Goal: Navigation & Orientation: Find specific page/section

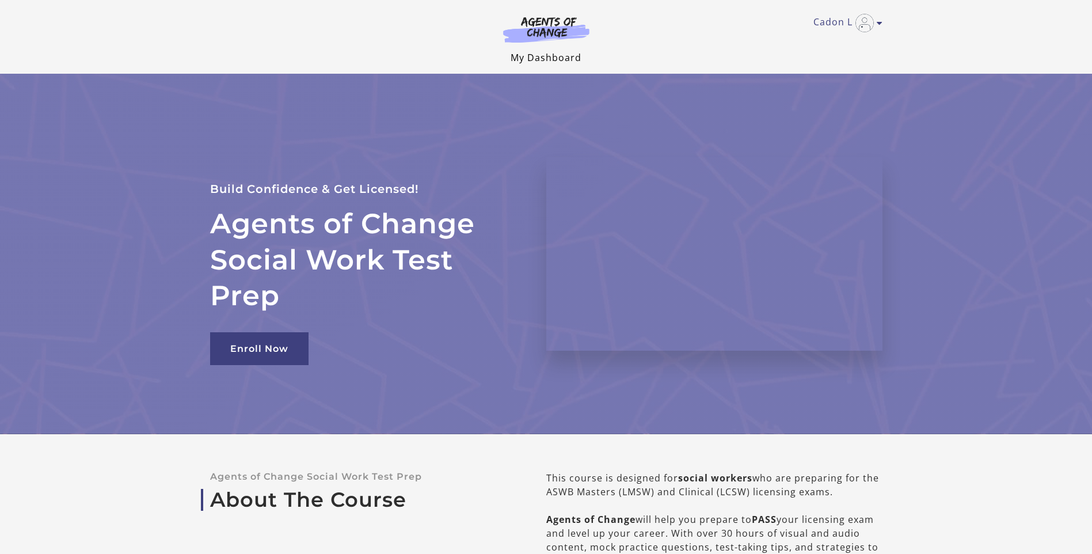
click at [558, 56] on link "My Dashboard" at bounding box center [546, 57] width 71 height 13
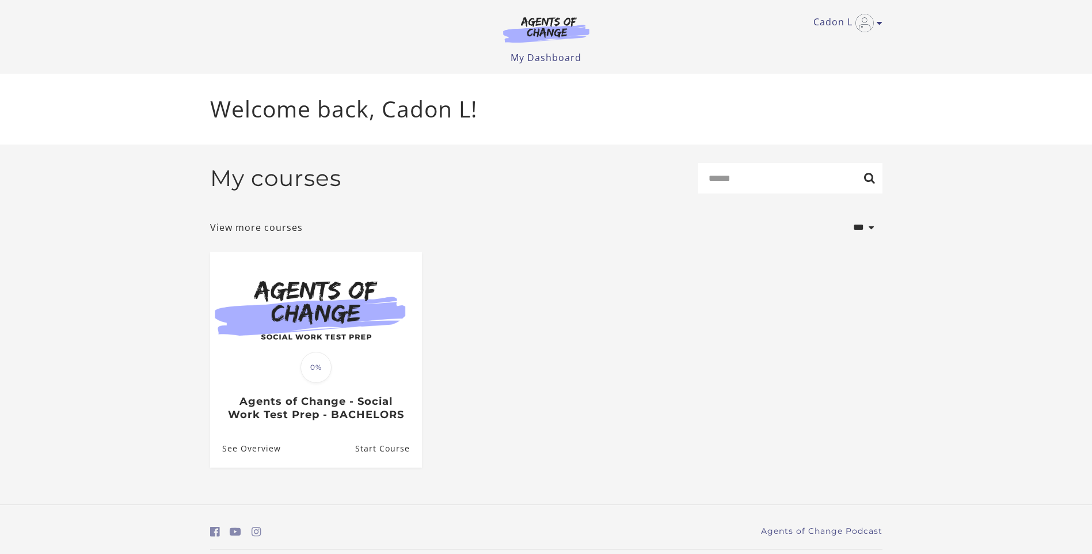
click at [739, 294] on ul "Translation missing: en.liquid.partials.dashboard_course_card.progress_descript…" at bounding box center [546, 369] width 691 height 234
click at [877, 27] on icon "Toggle menu" at bounding box center [880, 22] width 6 height 9
click at [806, 60] on link "Support" at bounding box center [834, 62] width 101 height 20
click at [808, 60] on link "Support" at bounding box center [834, 62] width 101 height 20
click at [598, 258] on ul "Translation missing: en.liquid.partials.dashboard_course_card.progress_descript…" at bounding box center [546, 369] width 691 height 234
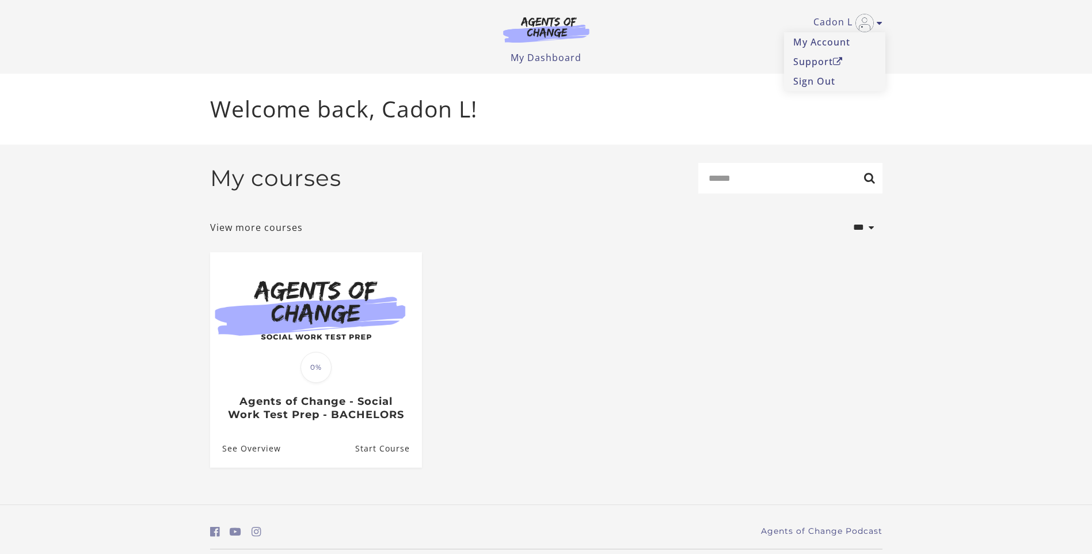
click at [639, 142] on div "Welcome back, Cadon L!" at bounding box center [546, 109] width 691 height 71
click at [572, 116] on p "Welcome back, Cadon L!" at bounding box center [546, 109] width 672 height 34
click at [875, 102] on p "Welcome back, Cadon L!" at bounding box center [546, 109] width 672 height 34
click at [818, 168] on input "Search" at bounding box center [790, 178] width 184 height 31
click at [870, 180] on input "Search" at bounding box center [790, 178] width 184 height 31
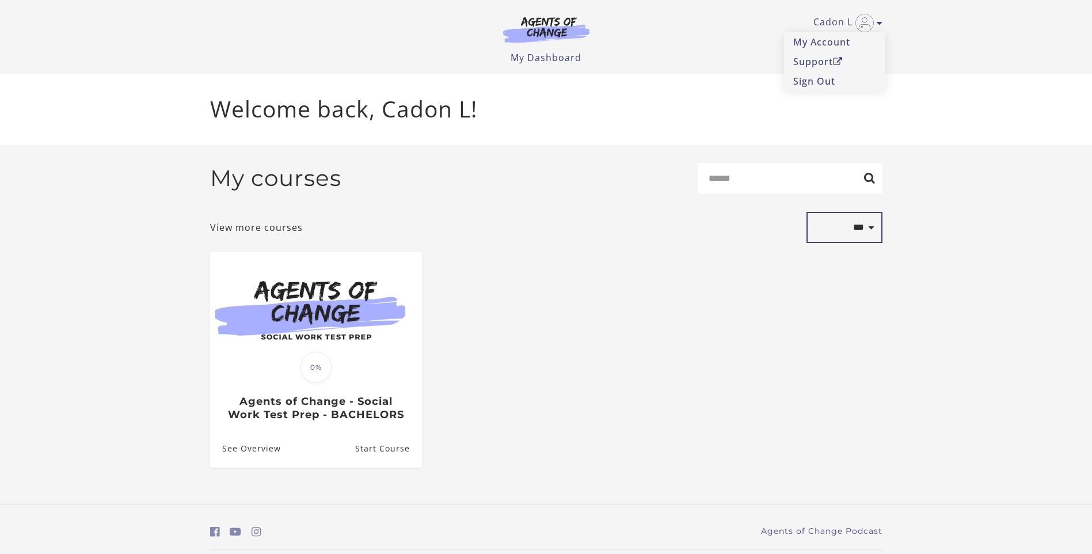
click at [859, 230] on select "**********" at bounding box center [845, 227] width 76 height 31
click at [514, 243] on div "**********" at bounding box center [546, 227] width 672 height 31
click at [933, 83] on div "Welcome back, Cadon L!" at bounding box center [546, 109] width 1092 height 71
click at [857, 21] on img "Toggle menu" at bounding box center [865, 23] width 18 height 18
click at [861, 20] on img "Toggle menu" at bounding box center [865, 23] width 18 height 18
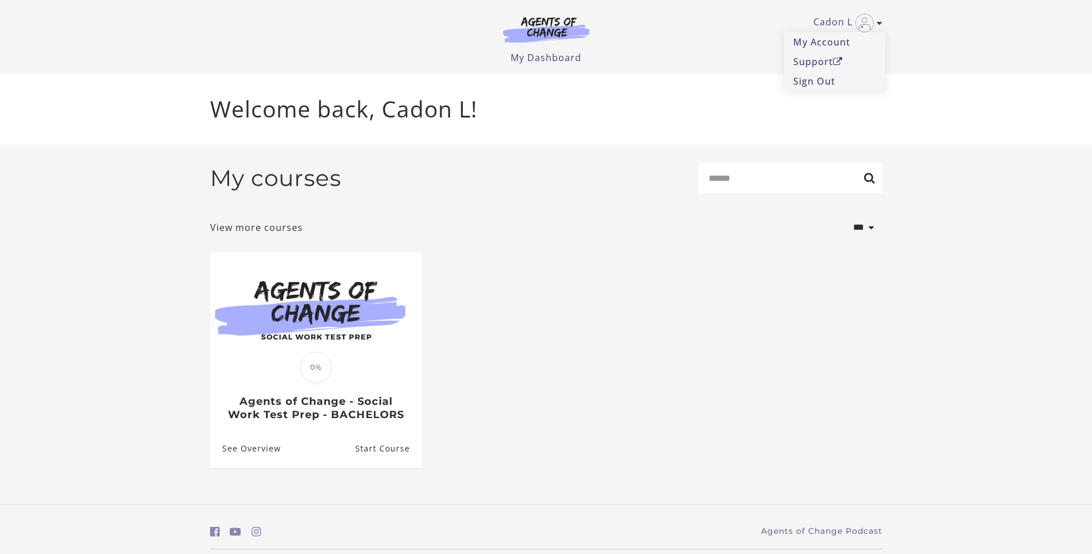
click at [613, 62] on ul "My Dashboard My Account Support Sign Out" at bounding box center [546, 58] width 672 height 14
click at [420, 195] on div "My courses Search" at bounding box center [546, 183] width 672 height 40
click at [502, 197] on div "My courses Search" at bounding box center [546, 183] width 672 height 40
click at [878, 23] on icon "Toggle menu" at bounding box center [880, 22] width 6 height 9
click at [822, 44] on link "My Account" at bounding box center [834, 42] width 101 height 20
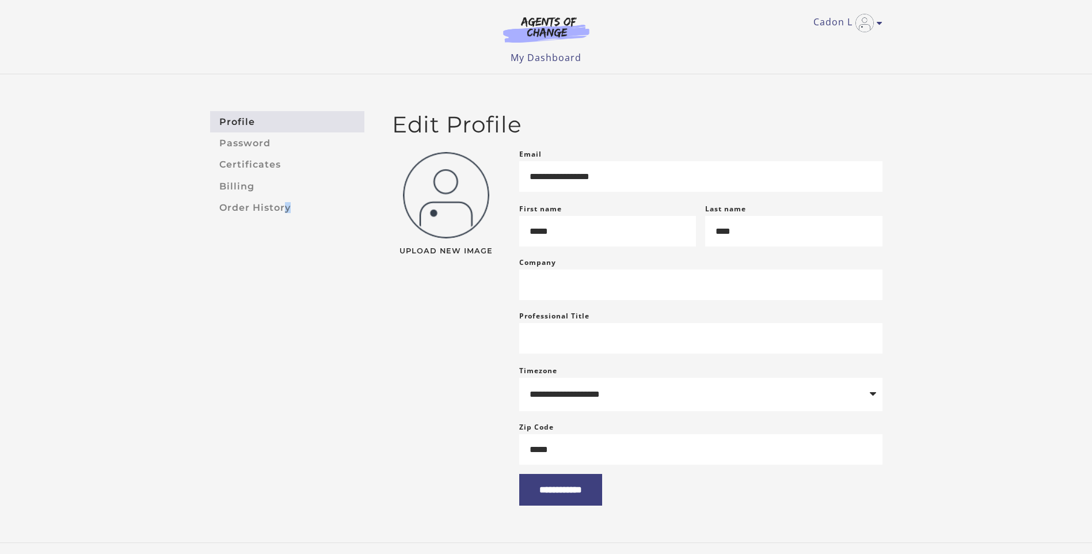
click at [251, 263] on aside "Profile Password Certificates Billing Order History" at bounding box center [287, 308] width 173 height 394
click at [827, 22] on link "Cadon L" at bounding box center [844, 23] width 63 height 18
click at [813, 35] on link "My Account" at bounding box center [834, 42] width 101 height 20
click at [825, 24] on link "Cadon L" at bounding box center [844, 23] width 63 height 18
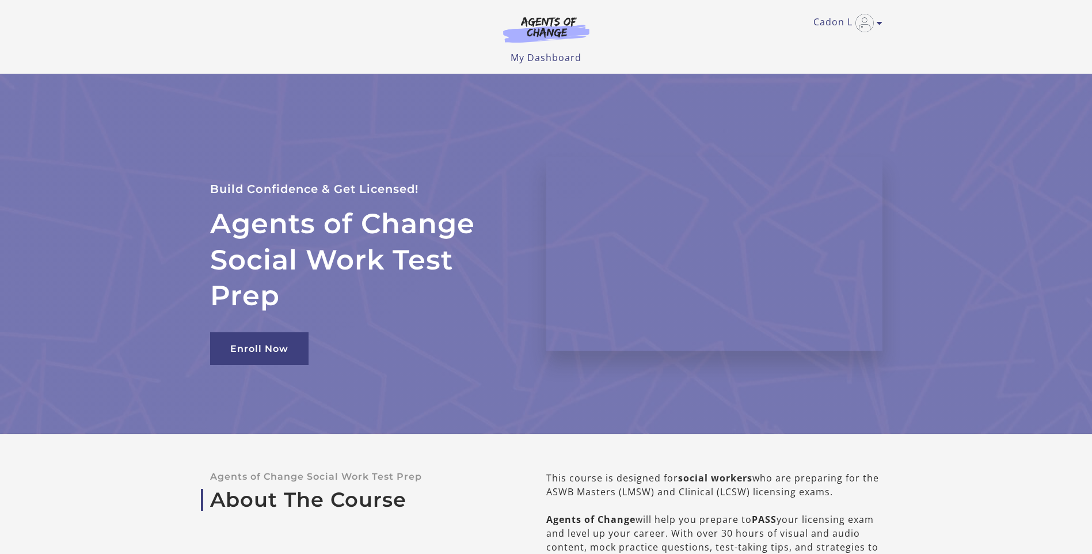
click at [394, 459] on div "About The Course Agents of Change Social Work Test Prep This course is designed…" at bounding box center [546, 547] width 691 height 226
